Goal: Check status: Check status

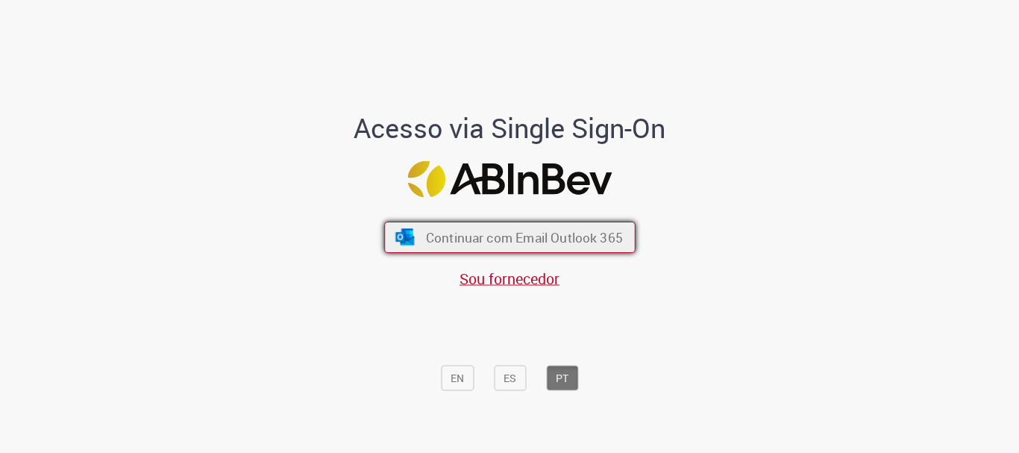
click at [473, 236] on span "Continuar com Email Outlook 365" at bounding box center [523, 237] width 197 height 17
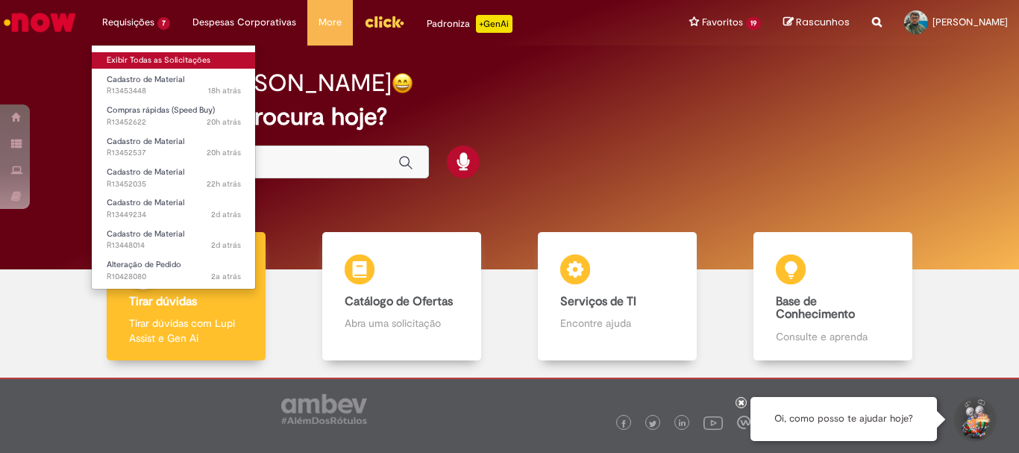
click at [149, 60] on link "Exibir Todas as Solicitações" at bounding box center [174, 60] width 164 height 16
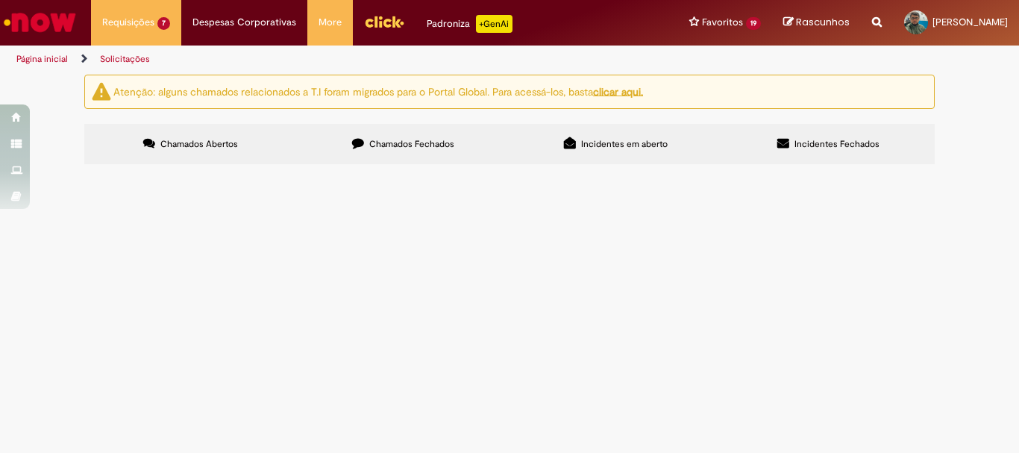
click at [0, 0] on span "R13452537" at bounding box center [0, 0] width 0 height 0
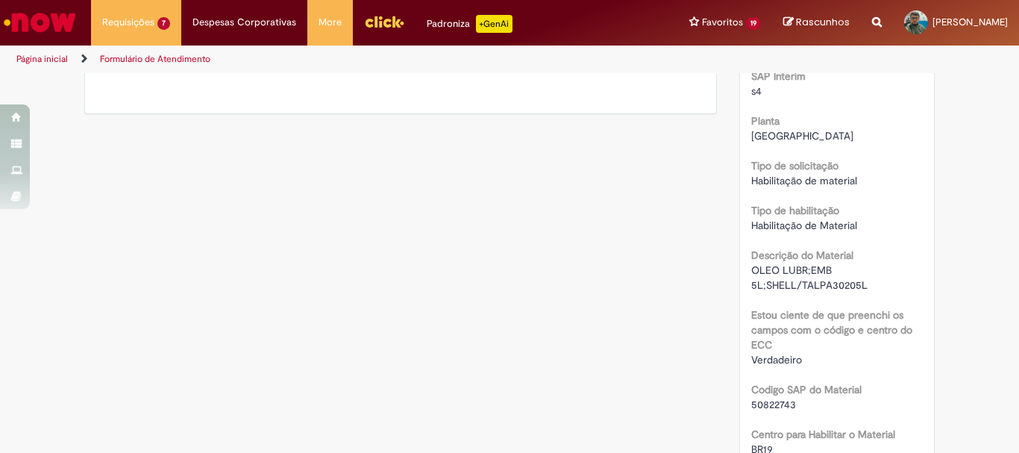
scroll to position [125, 0]
